Goal: Find specific page/section: Find specific page/section

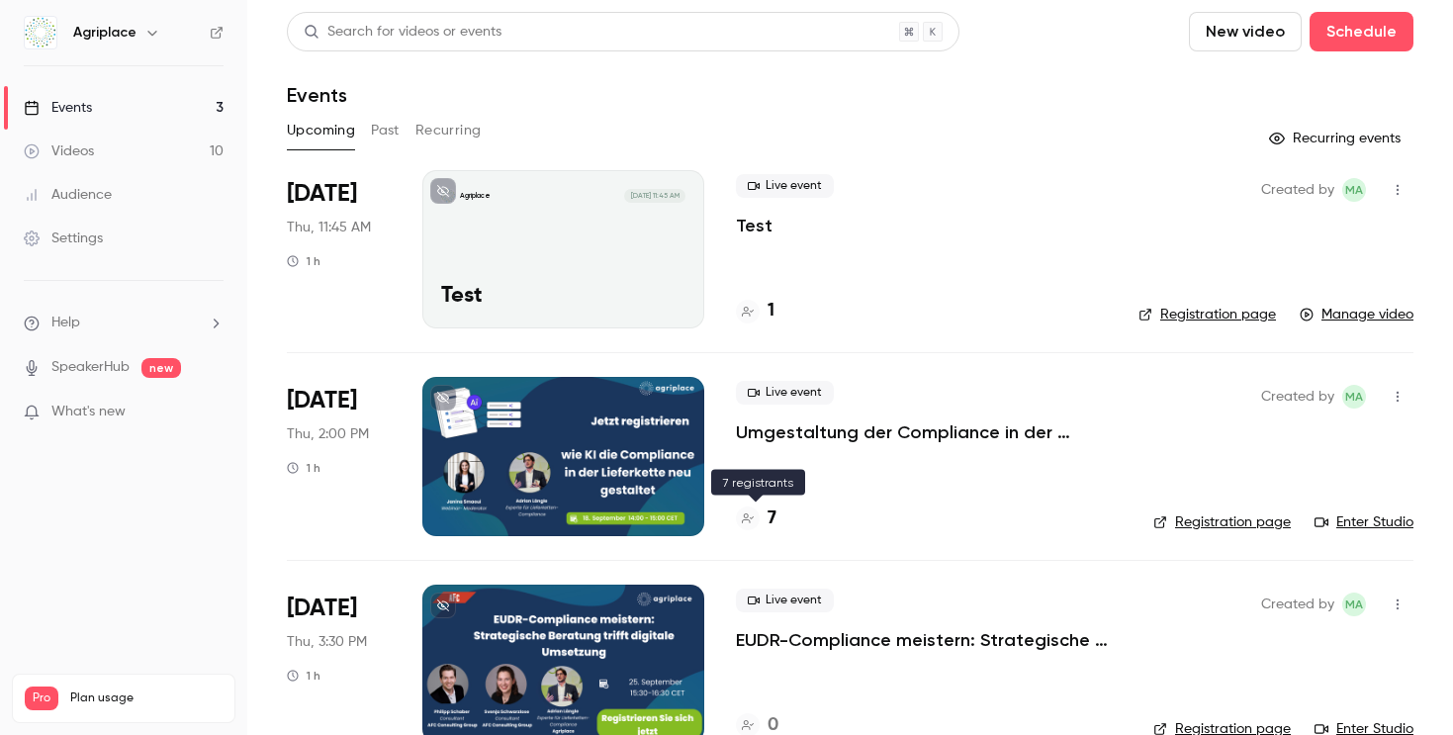
click at [752, 520] on icon at bounding box center [748, 518] width 12 height 12
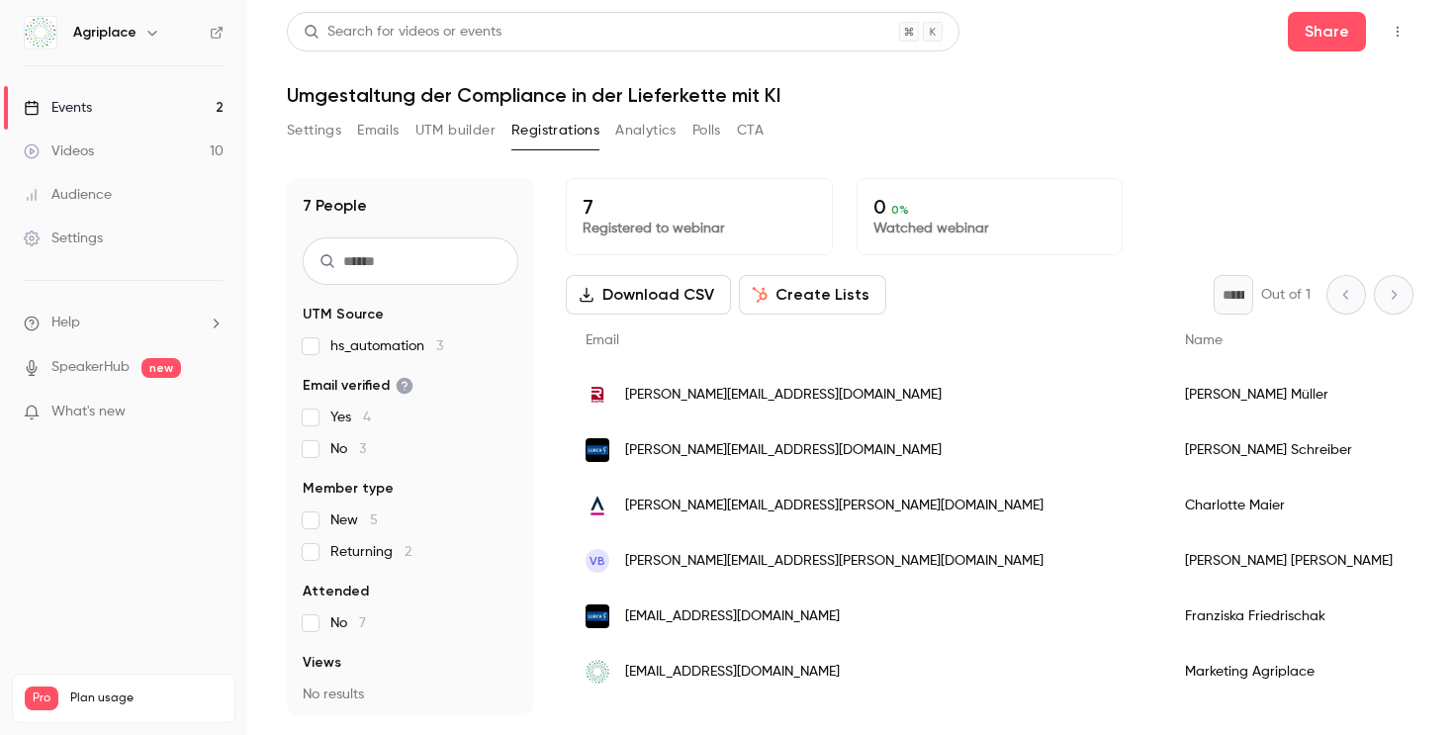
scroll to position [40, 0]
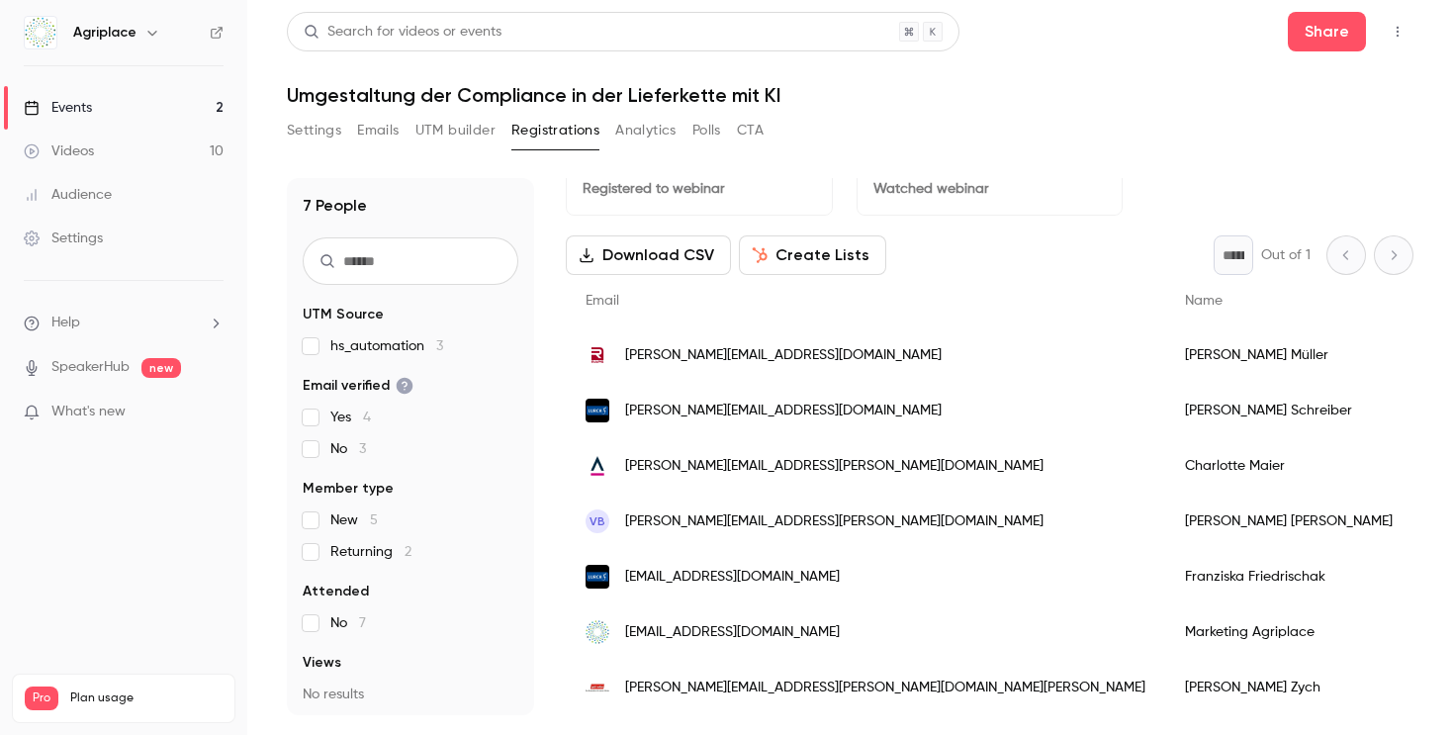
click at [150, 119] on link "Events 2" at bounding box center [123, 108] width 247 height 44
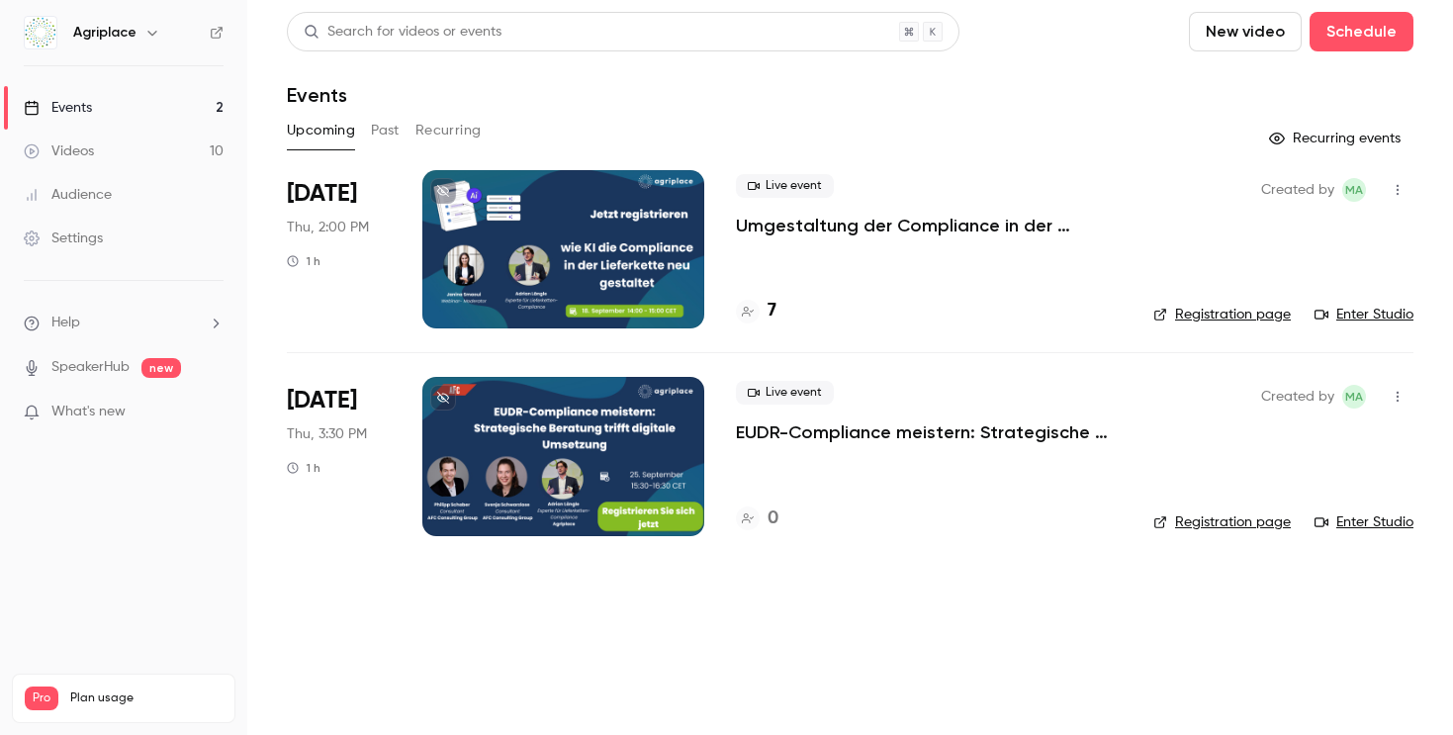
click at [883, 313] on link "Enter Studio" at bounding box center [1364, 315] width 99 height 20
